Goal: Task Accomplishment & Management: Manage account settings

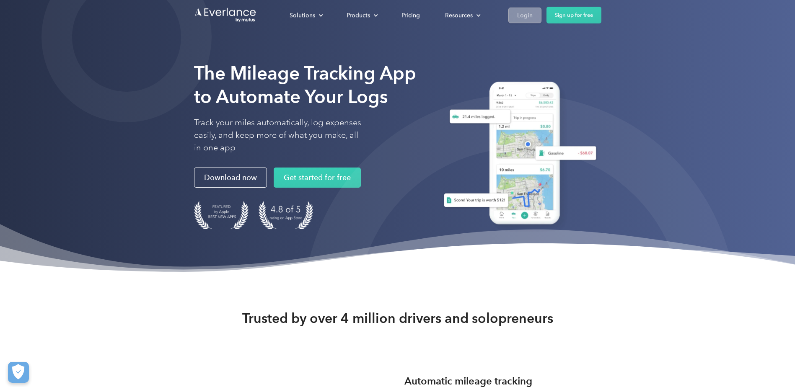
click at [525, 16] on div "Login" at bounding box center [525, 15] width 16 height 10
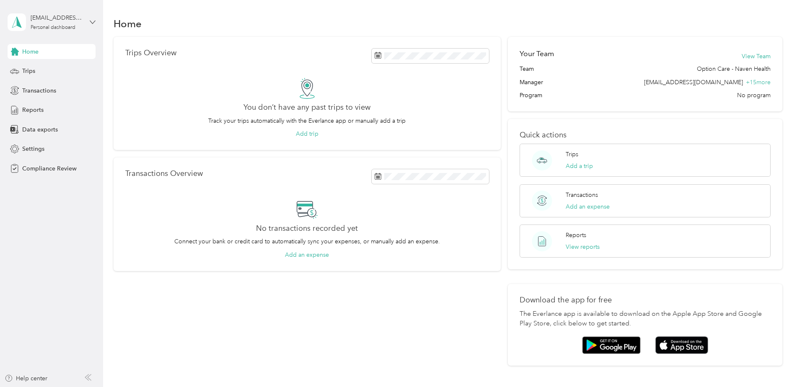
click at [90, 21] on div "favr2+ocnaven@everlance.com Personal dashboard" at bounding box center [52, 22] width 88 height 29
click at [41, 88] on div "Log out" at bounding box center [31, 87] width 32 height 9
